Goal: Task Accomplishment & Management: Manage account settings

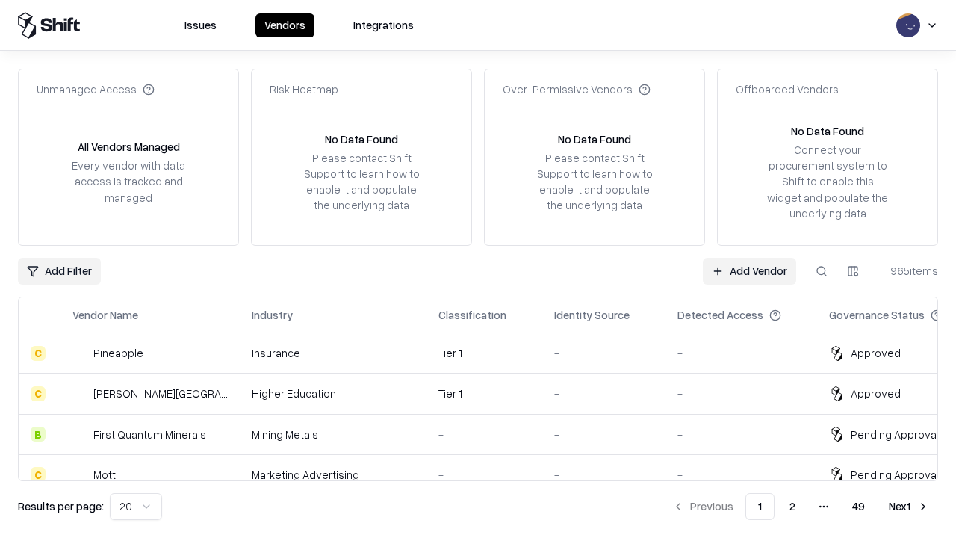
click at [749, 270] on link "Add Vendor" at bounding box center [749, 271] width 93 height 27
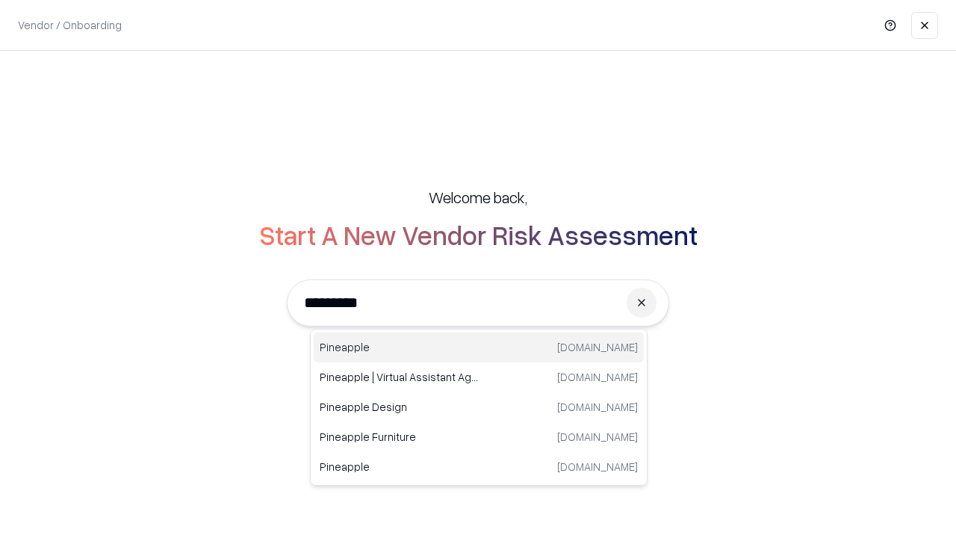
click at [479, 347] on div "Pineapple [DOMAIN_NAME]" at bounding box center [479, 348] width 330 height 30
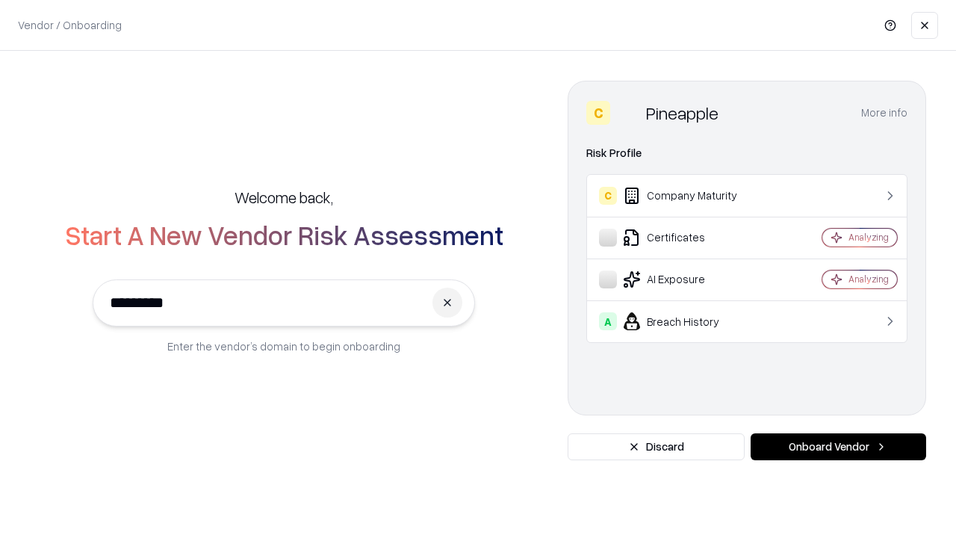
type input "*********"
click at [838, 447] on button "Onboard Vendor" at bounding box center [839, 446] width 176 height 27
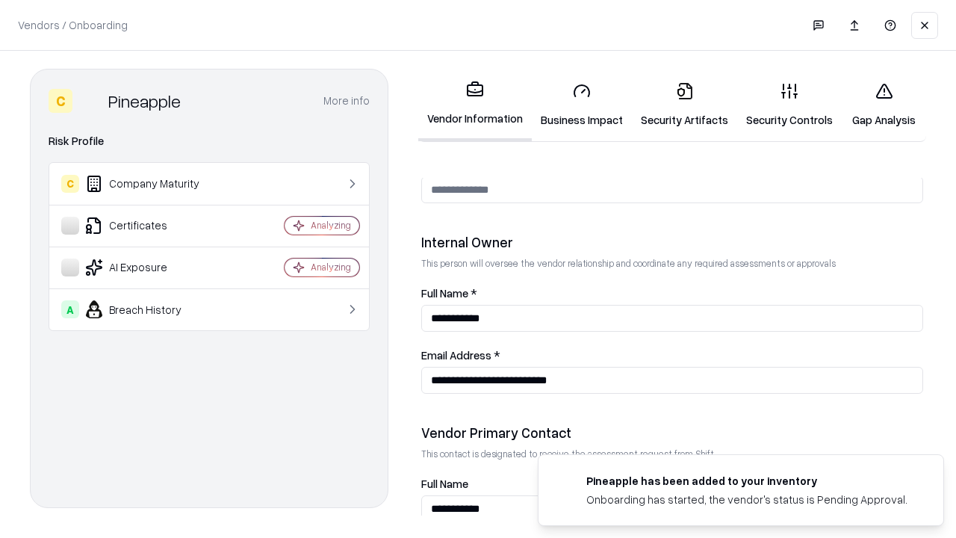
scroll to position [774, 0]
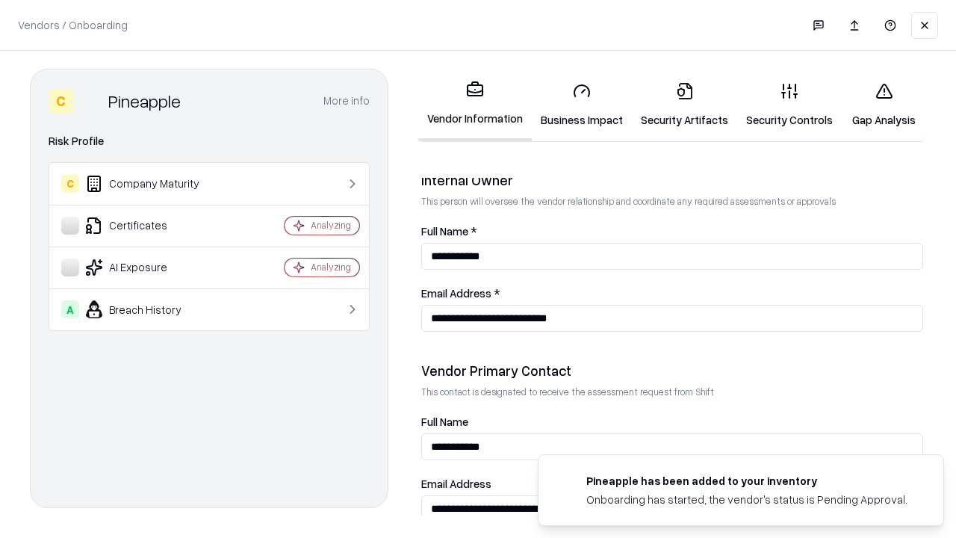
click at [582, 105] on link "Business Impact" at bounding box center [582, 104] width 100 height 69
click at [684, 105] on link "Security Artifacts" at bounding box center [684, 104] width 105 height 69
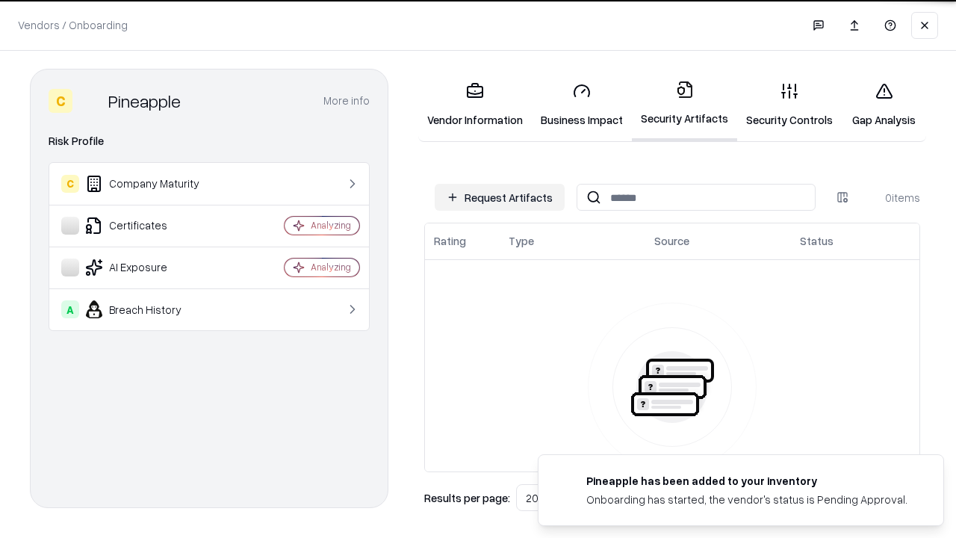
click at [500, 197] on button "Request Artifacts" at bounding box center [500, 197] width 130 height 27
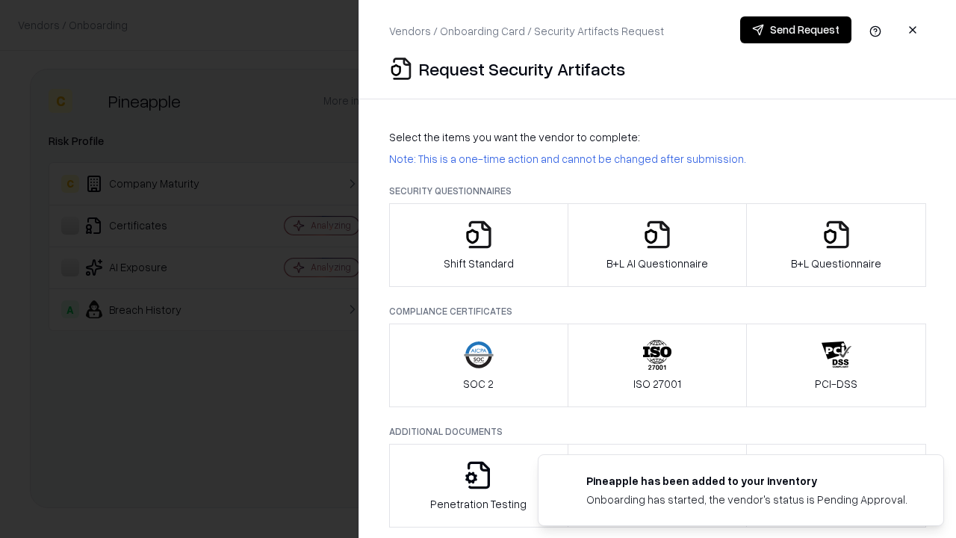
click at [478, 245] on icon "button" at bounding box center [479, 235] width 30 height 30
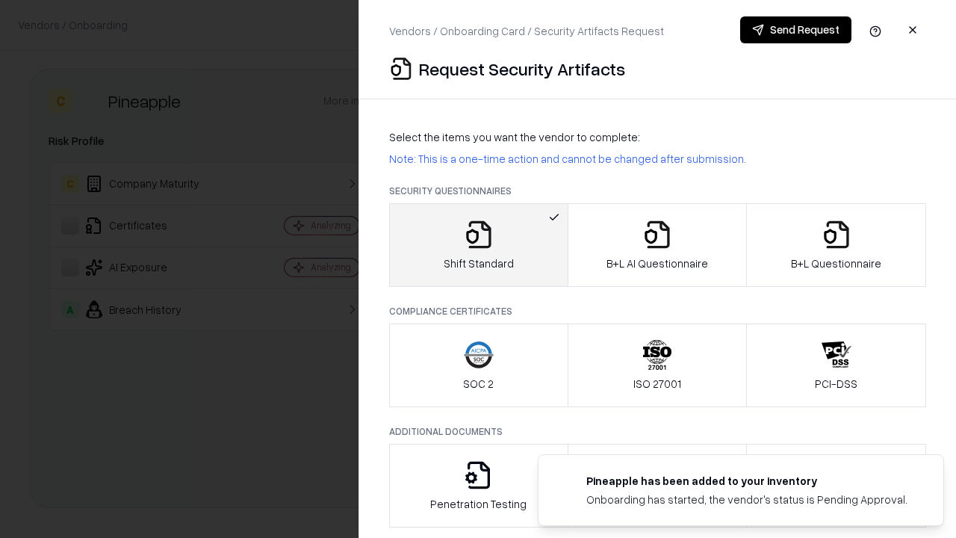
click at [796, 30] on button "Send Request" at bounding box center [795, 29] width 111 height 27
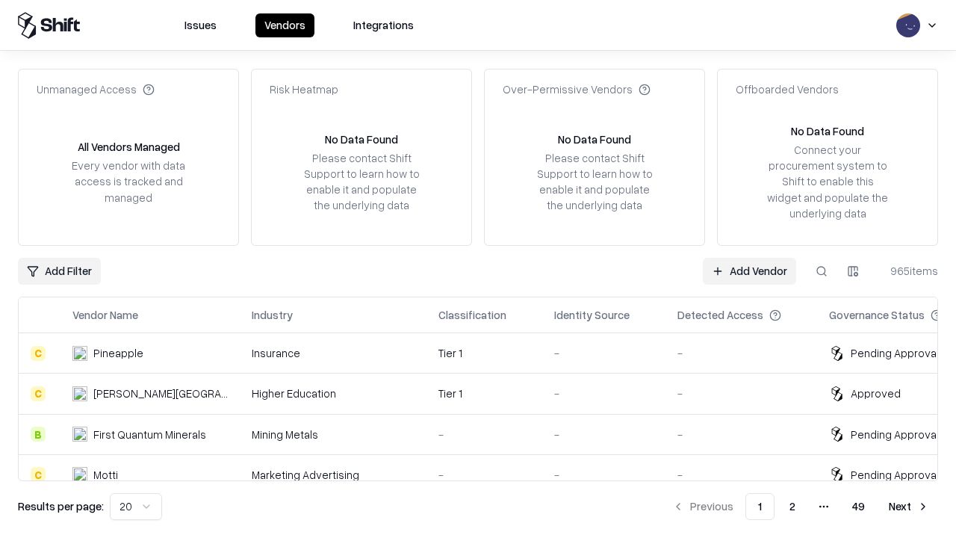
click at [822, 270] on button at bounding box center [821, 271] width 27 height 27
type input "*********"
click at [487, 353] on div "Tier 1" at bounding box center [485, 353] width 92 height 16
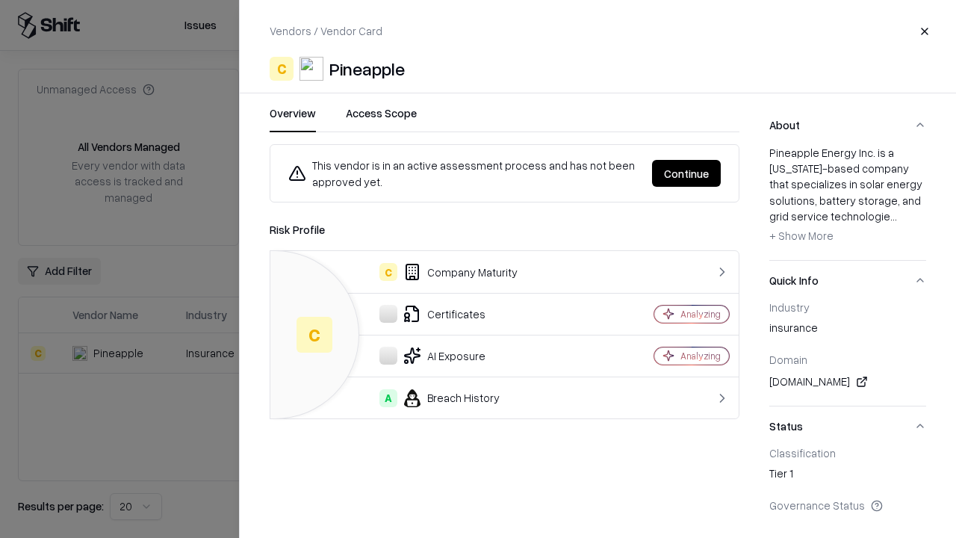
click at [687, 173] on button "Continue" at bounding box center [686, 173] width 69 height 27
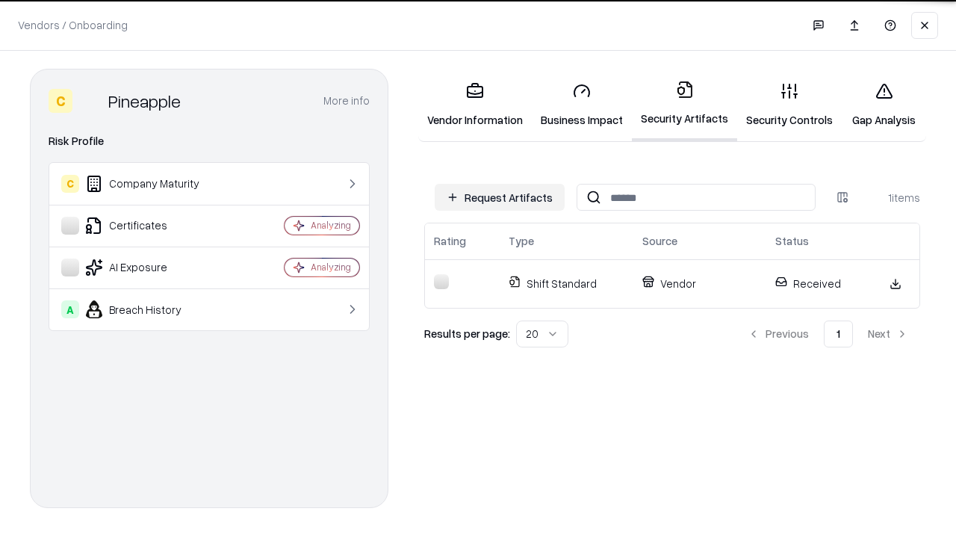
click at [884, 105] on link "Gap Analysis" at bounding box center [884, 104] width 84 height 69
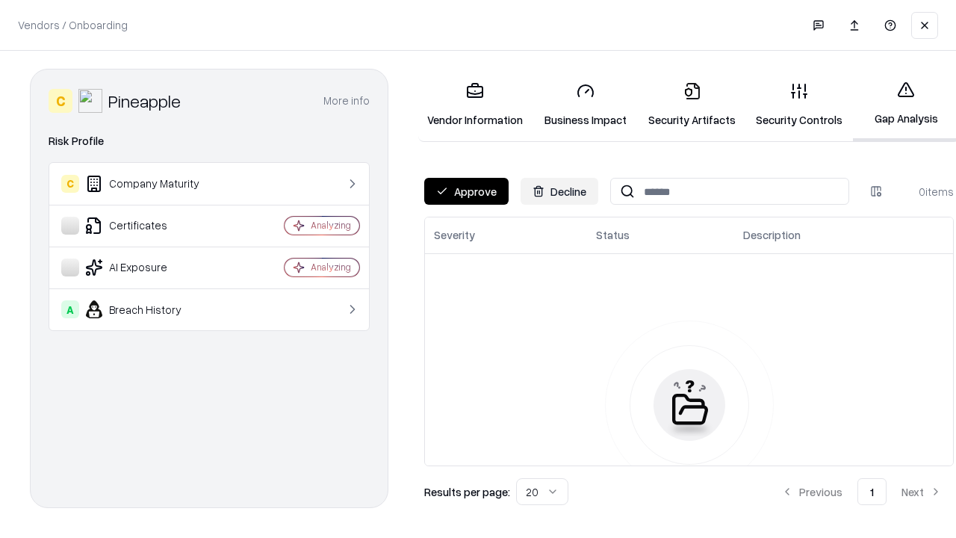
click at [466, 191] on button "Approve" at bounding box center [466, 191] width 84 height 27
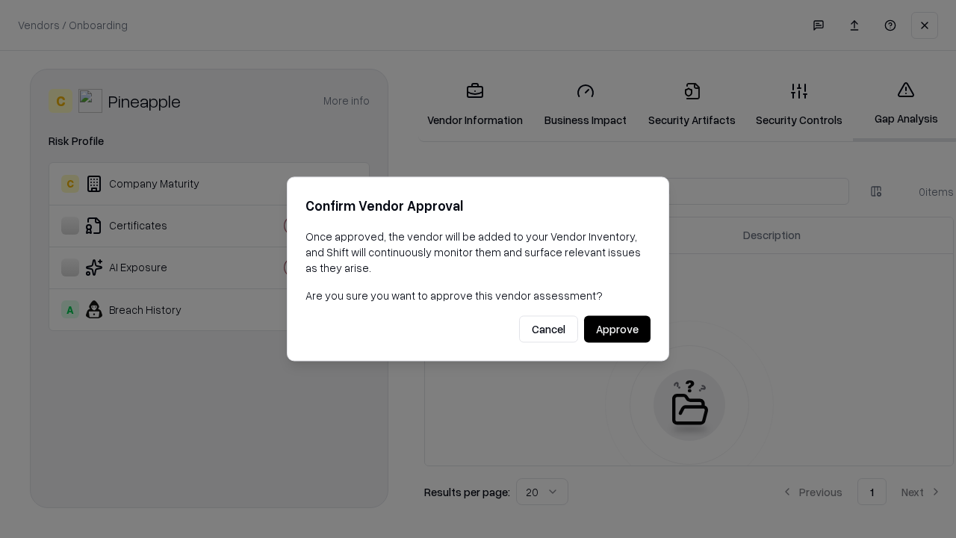
click at [617, 329] on button "Approve" at bounding box center [617, 329] width 67 height 27
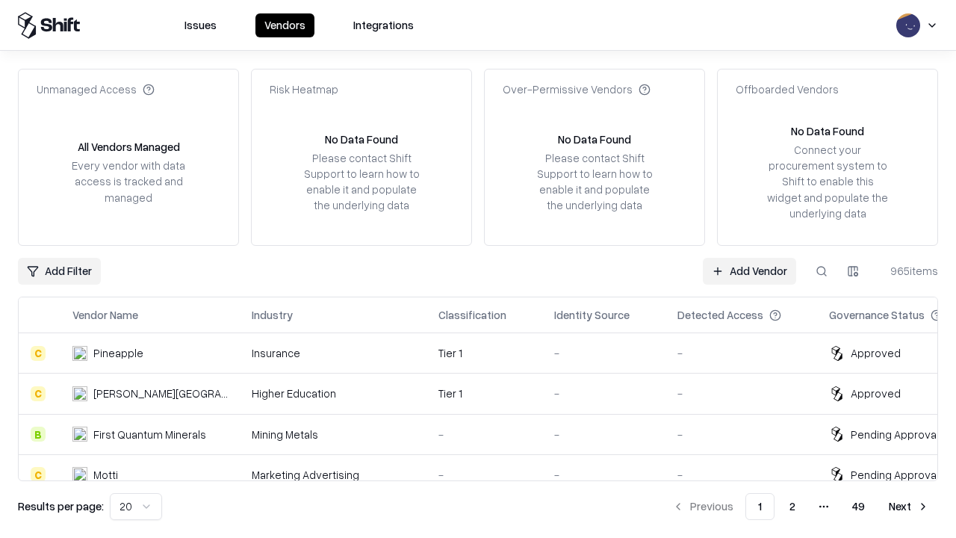
type input "*********"
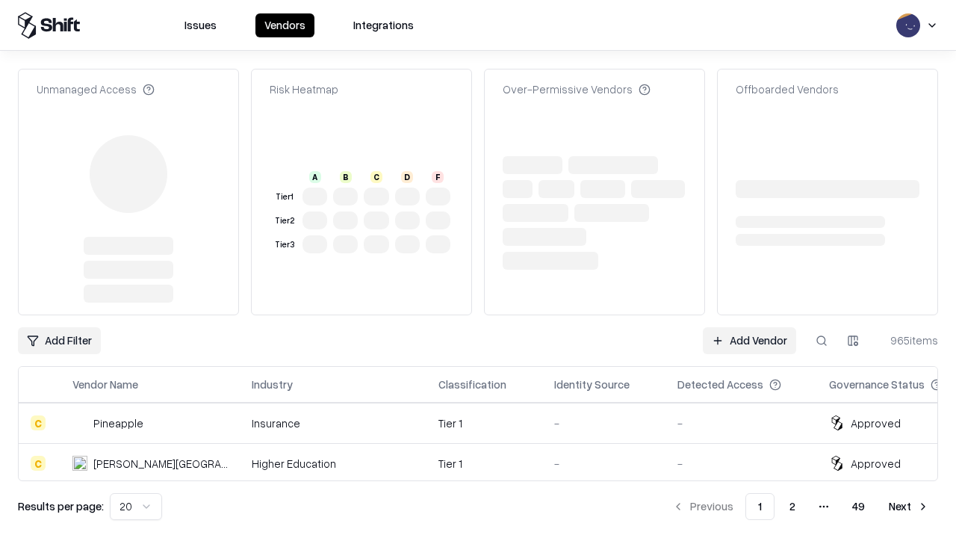
click at [749, 327] on link "Add Vendor" at bounding box center [749, 340] width 93 height 27
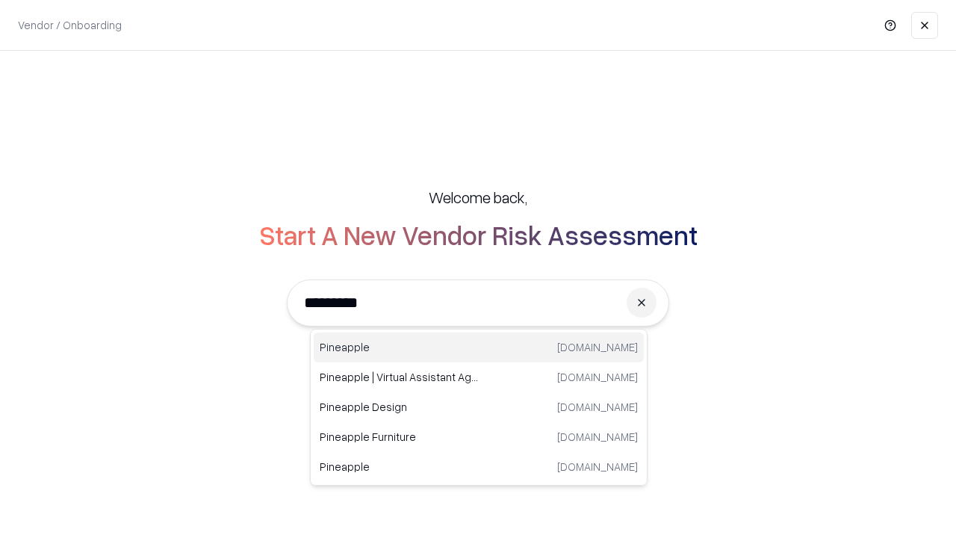
click at [479, 347] on div "Pineapple pineappleenergy.com" at bounding box center [479, 348] width 330 height 30
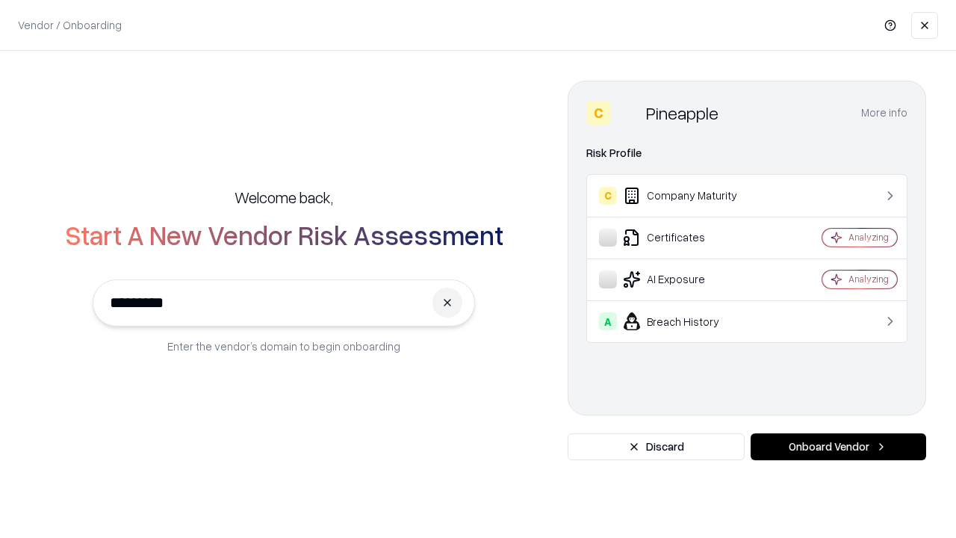
type input "*********"
click at [838, 447] on button "Onboard Vendor" at bounding box center [839, 446] width 176 height 27
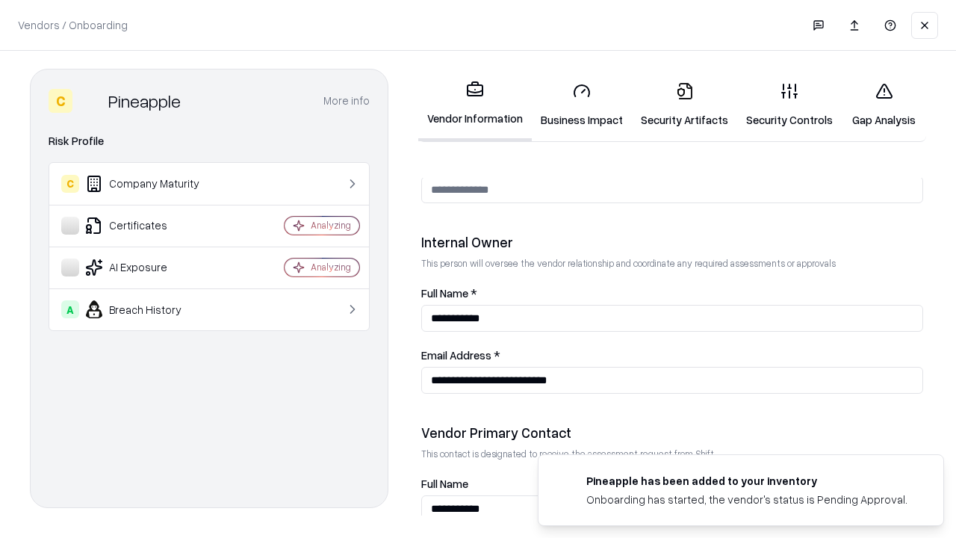
scroll to position [774, 0]
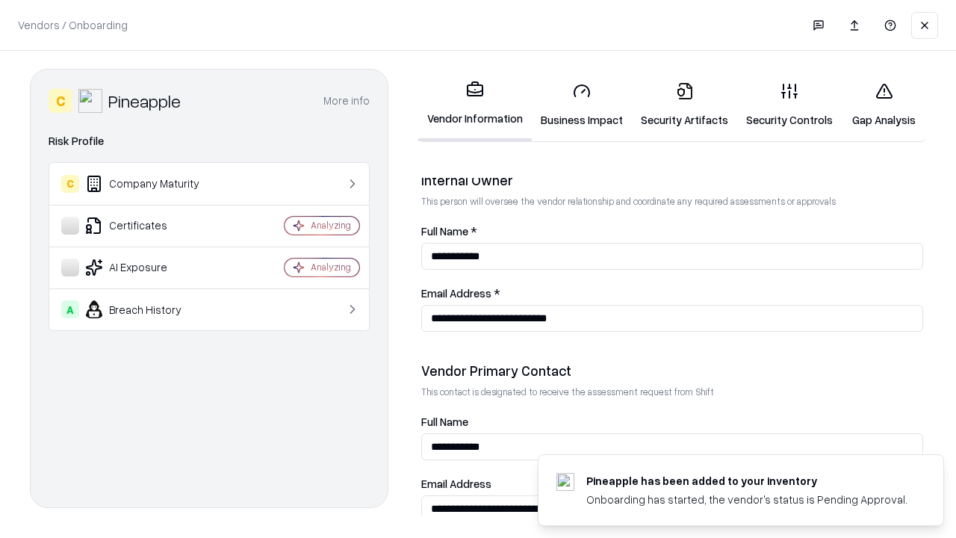
click at [884, 105] on link "Gap Analysis" at bounding box center [884, 104] width 84 height 69
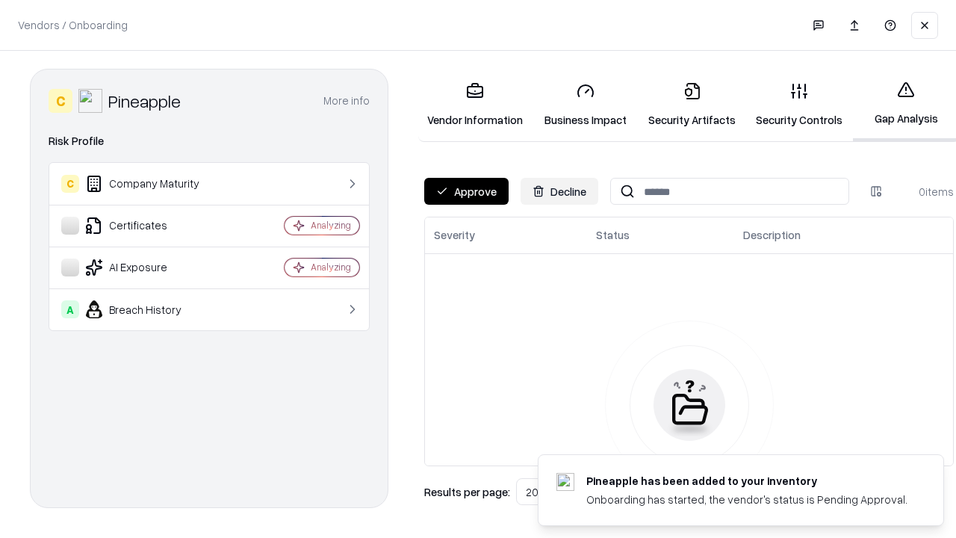
click at [466, 191] on button "Approve" at bounding box center [466, 191] width 84 height 27
